Goal: Check status: Check status

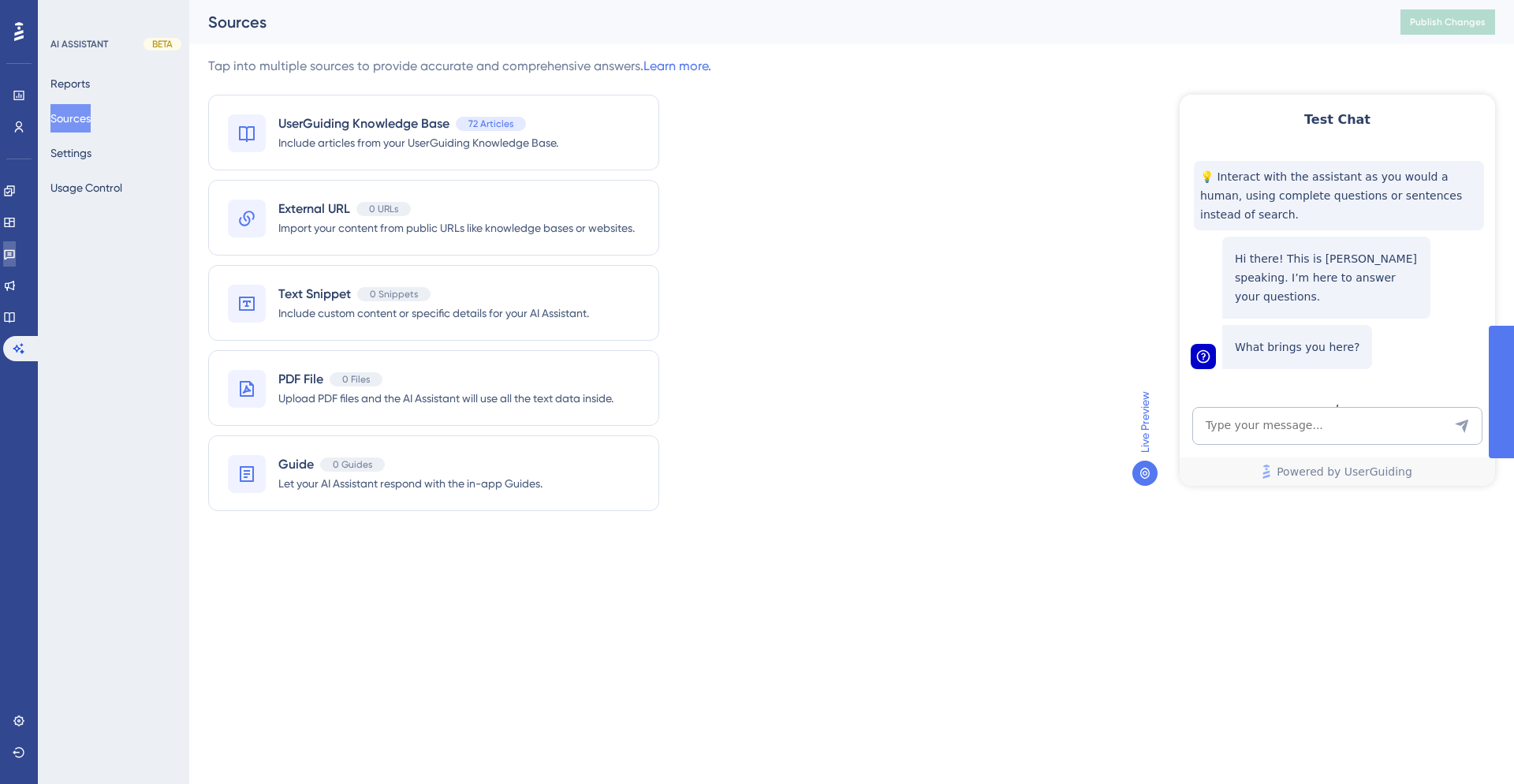
click at [16, 256] on icon at bounding box center [10, 254] width 13 height 13
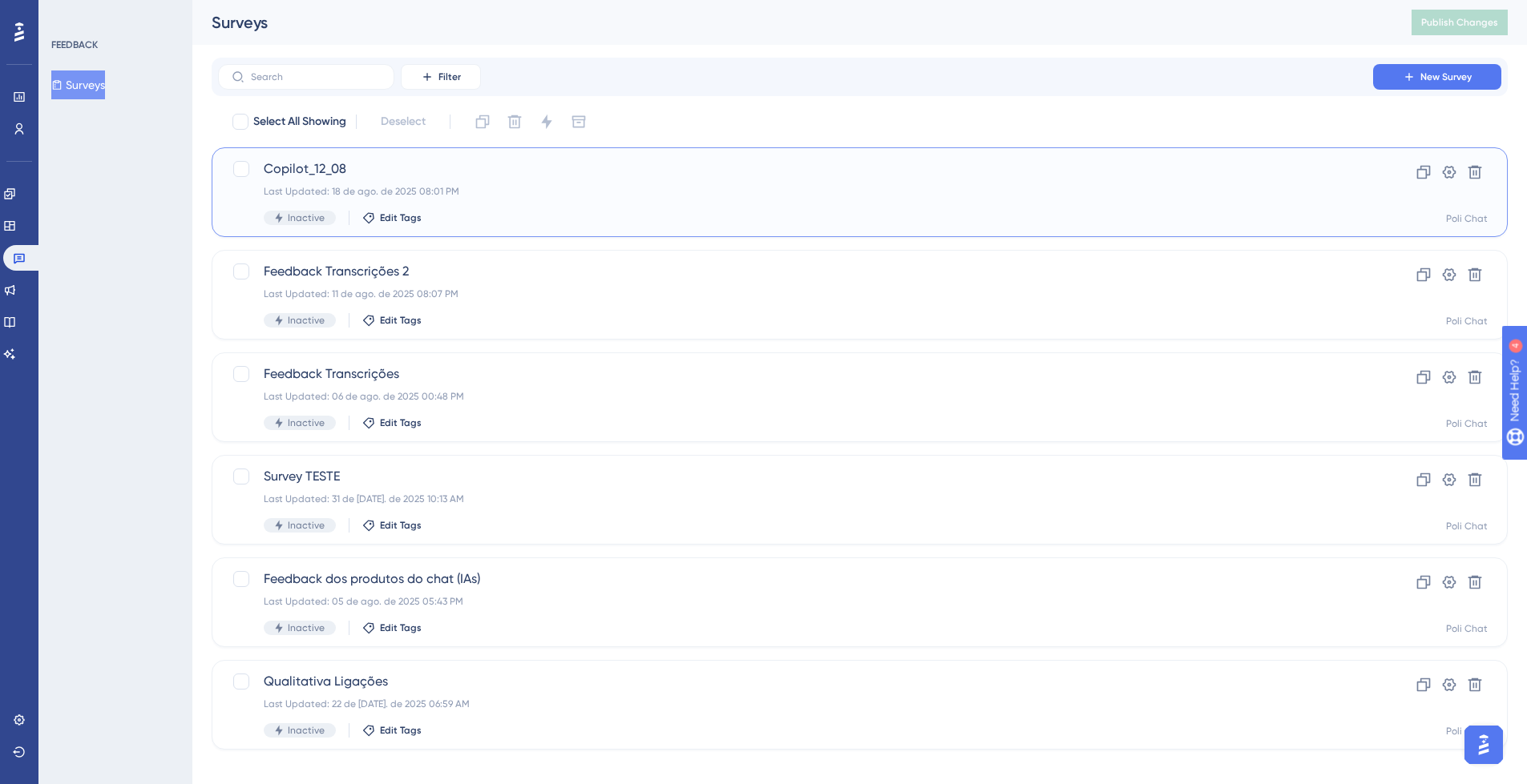
click at [454, 196] on div "Last Updated: 18 de ago. de 2025 08:01 PM" at bounding box center [795, 191] width 1064 height 13
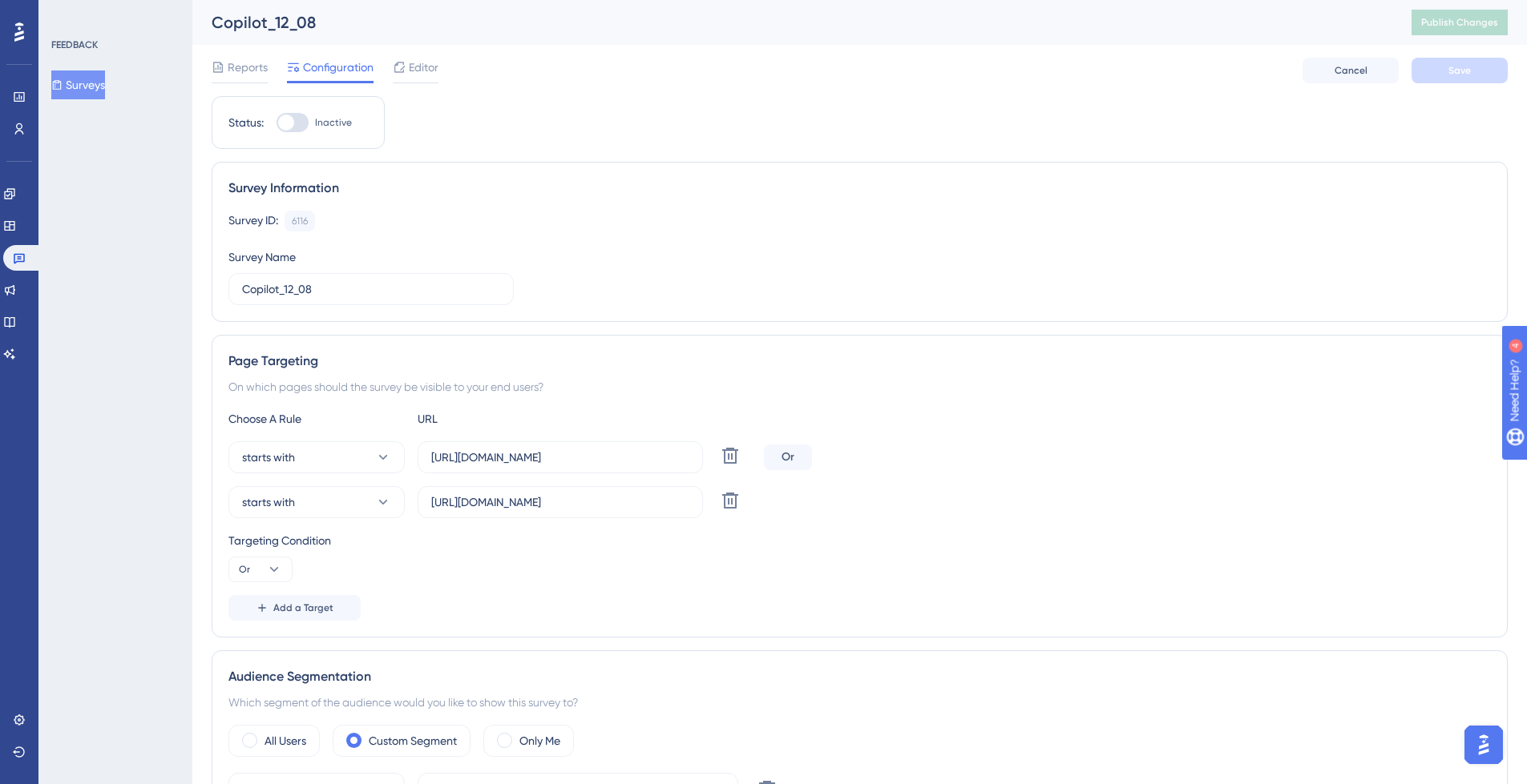
drag, startPoint x: 219, startPoint y: 74, endPoint x: 522, endPoint y: 19, distance: 308.0
click at [218, 74] on div at bounding box center [218, 66] width 13 height 19
